Goal: Transaction & Acquisition: Book appointment/travel/reservation

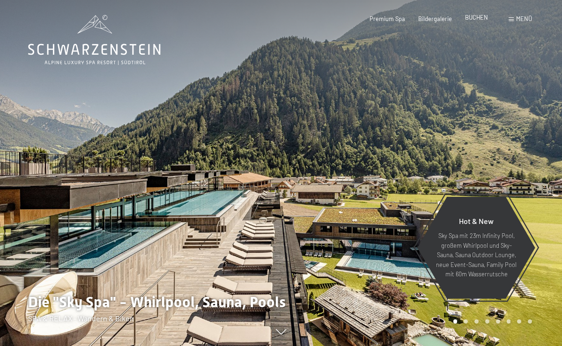
click at [472, 16] on span "BUCHEN" at bounding box center [476, 17] width 23 height 7
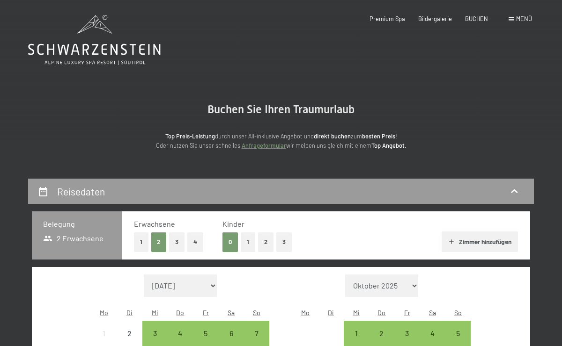
click at [245, 244] on button "1" at bounding box center [248, 242] width 15 height 19
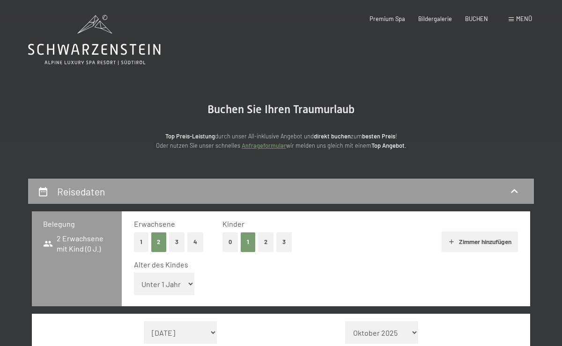
select select "10"
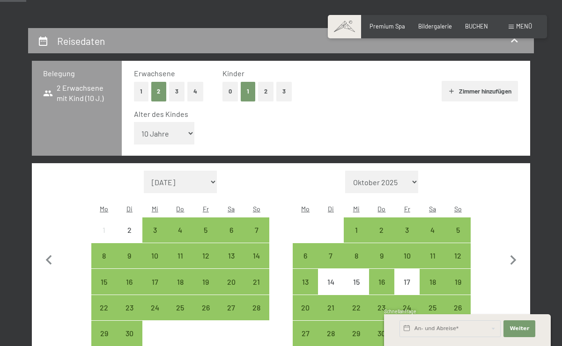
scroll to position [156, 0]
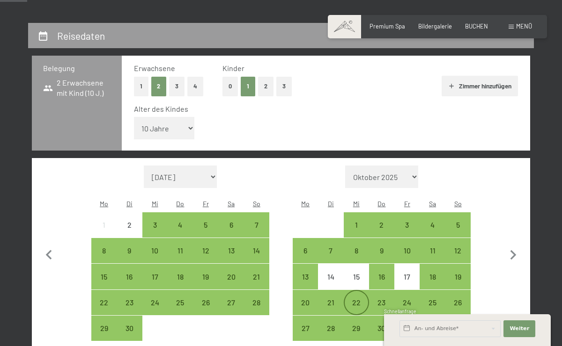
click at [351, 299] on div "22" at bounding box center [355, 310] width 23 height 23
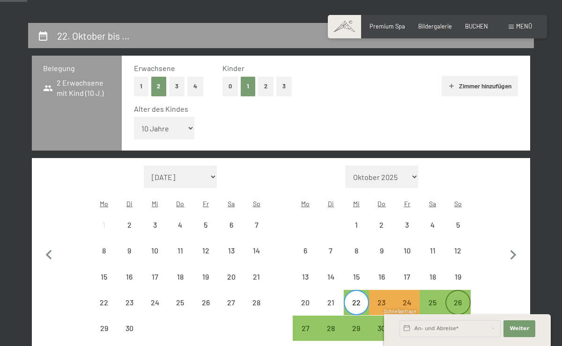
click at [455, 301] on div "26" at bounding box center [457, 310] width 23 height 23
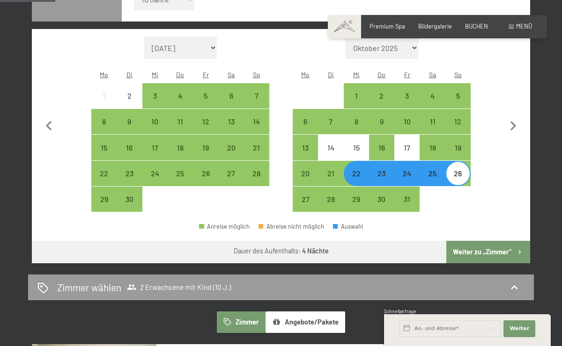
drag, startPoint x: 484, startPoint y: 250, endPoint x: 484, endPoint y: 357, distance: 107.2
click at [484, 250] on button "Weiter zu „Zimmer“" at bounding box center [488, 252] width 84 height 22
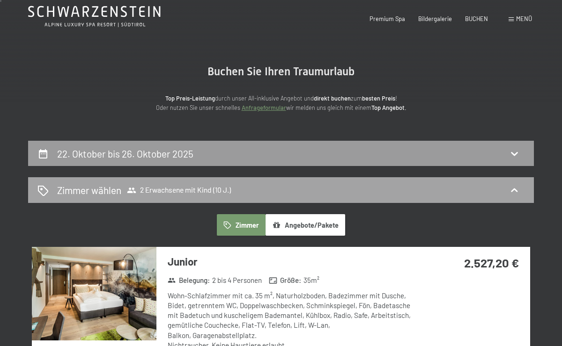
scroll to position [0, 0]
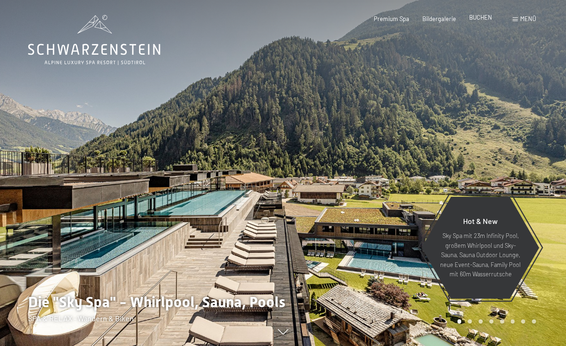
click at [481, 19] on span "BUCHEN" at bounding box center [480, 17] width 23 height 7
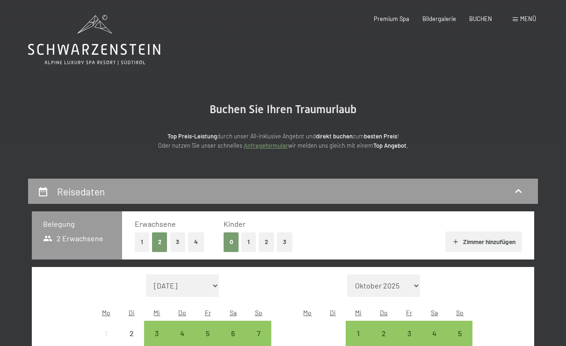
click at [252, 241] on button "1" at bounding box center [248, 242] width 15 height 19
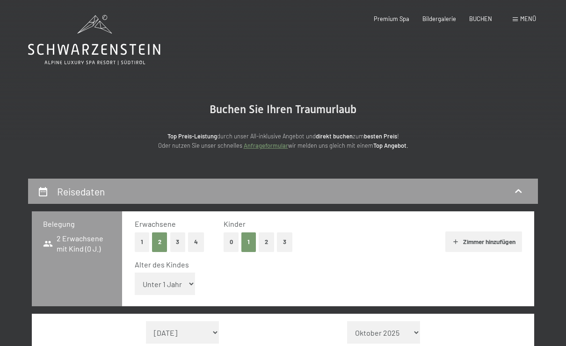
select select "10"
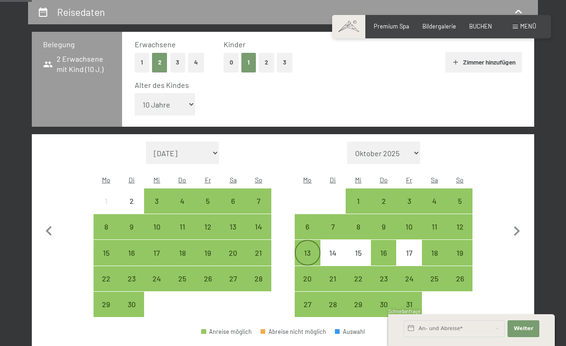
scroll to position [209, 0]
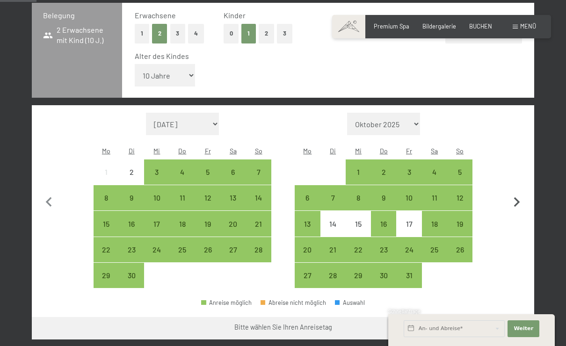
click at [514, 206] on icon "button" at bounding box center [517, 203] width 20 height 20
select select "2025-10-01"
select select "2025-11-01"
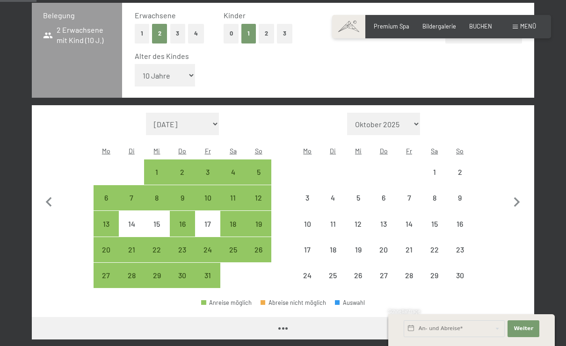
select select "2025-10-01"
select select "2025-11-01"
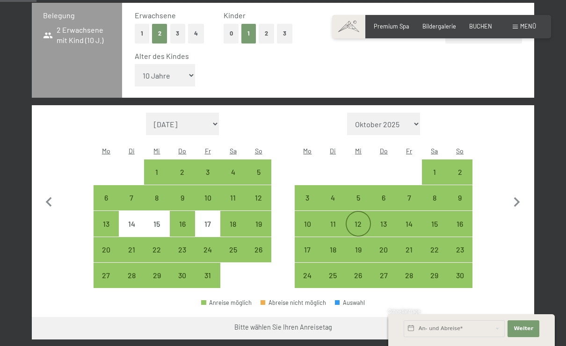
click at [355, 220] on div "12" at bounding box center [358, 231] width 23 height 23
select select "2025-10-01"
select select "2025-11-01"
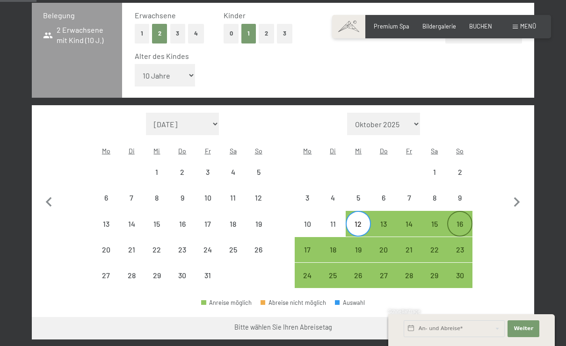
click at [464, 220] on div "16" at bounding box center [459, 231] width 23 height 23
select select "2025-10-01"
select select "2025-11-01"
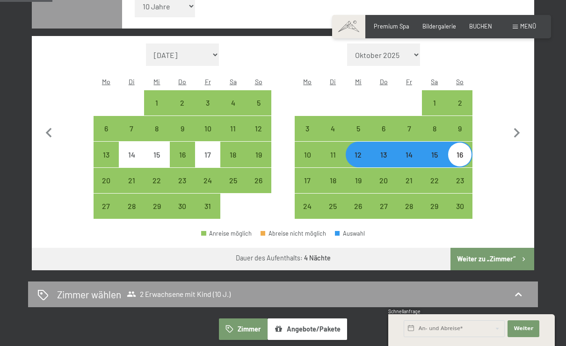
scroll to position [300, 0]
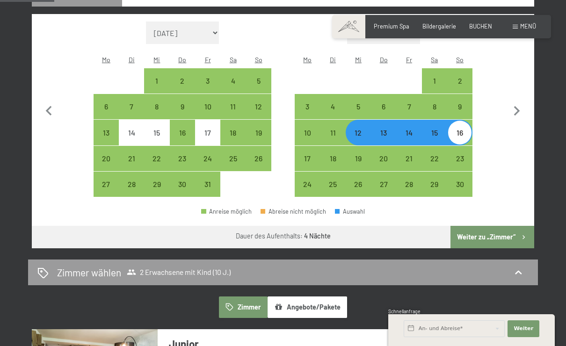
click at [495, 237] on button "Weiter zu „Zimmer“" at bounding box center [493, 237] width 84 height 22
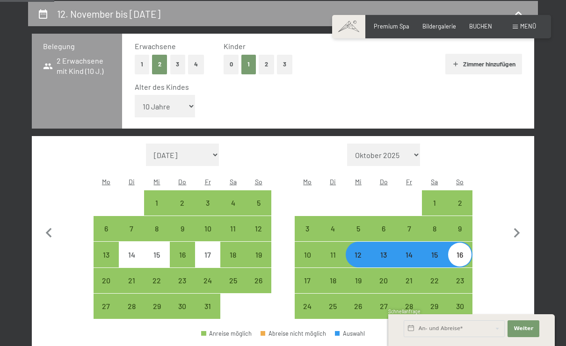
select select "2025-10-01"
select select "2025-11-01"
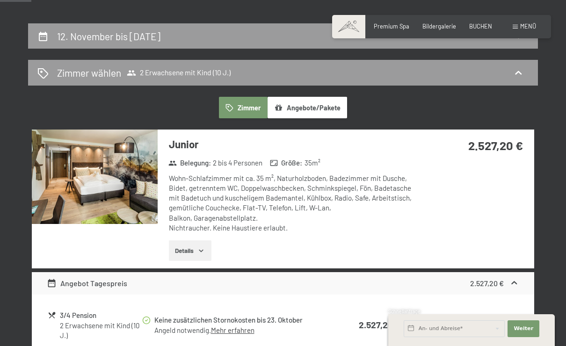
scroll to position [154, 0]
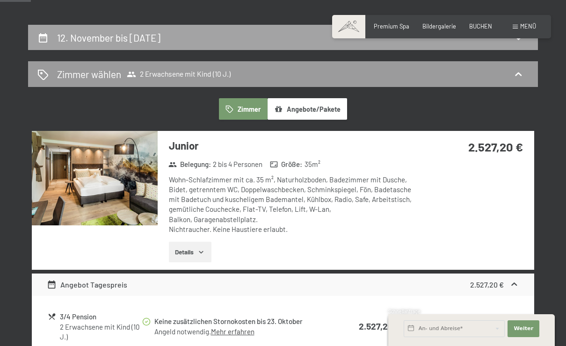
click at [212, 44] on div "12. November bis 16. November 2025" at bounding box center [283, 38] width 510 height 26
select select "10"
select select "2025-10-01"
select select "2025-11-01"
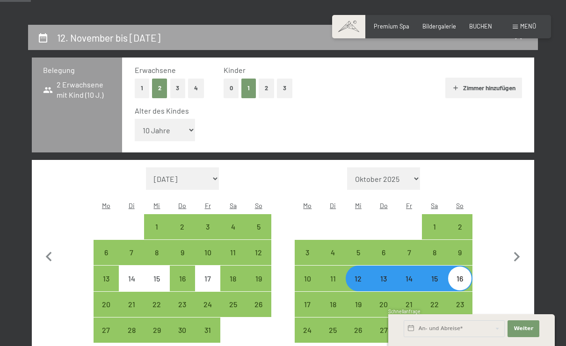
scroll to position [178, 0]
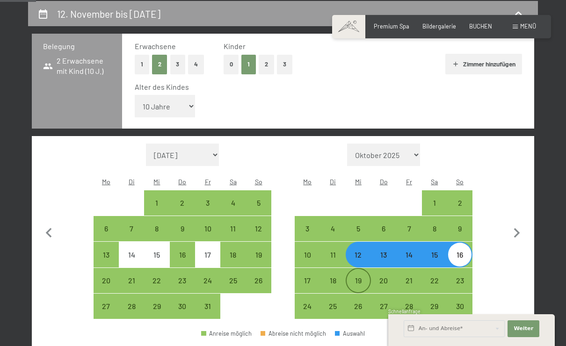
click at [362, 277] on div "19" at bounding box center [358, 288] width 23 height 23
select select "2025-10-01"
select select "2025-11-01"
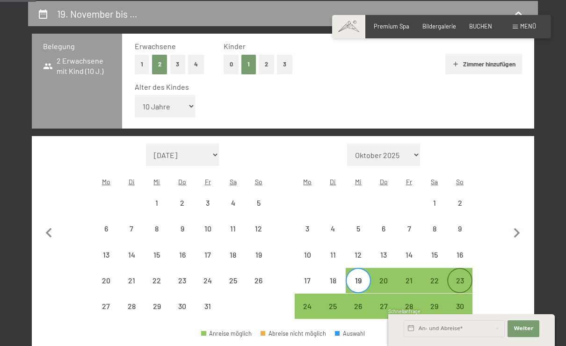
click at [458, 277] on div "23" at bounding box center [459, 288] width 23 height 23
select select "2025-10-01"
select select "2025-11-01"
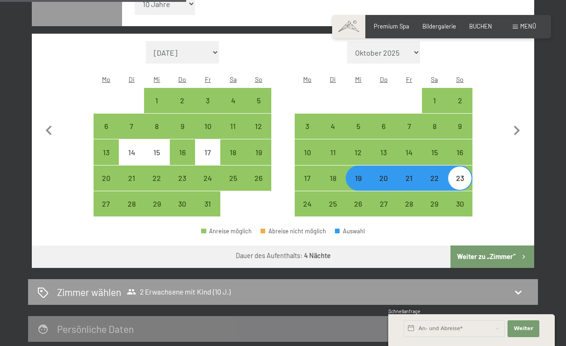
click at [498, 250] on button "Weiter zu „Zimmer“" at bounding box center [493, 257] width 84 height 22
select select "2025-10-01"
select select "2025-11-01"
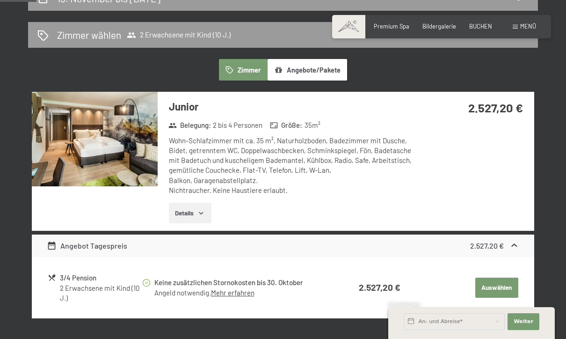
scroll to position [198, 0]
